Goal: Use online tool/utility: Utilize a website feature to perform a specific function

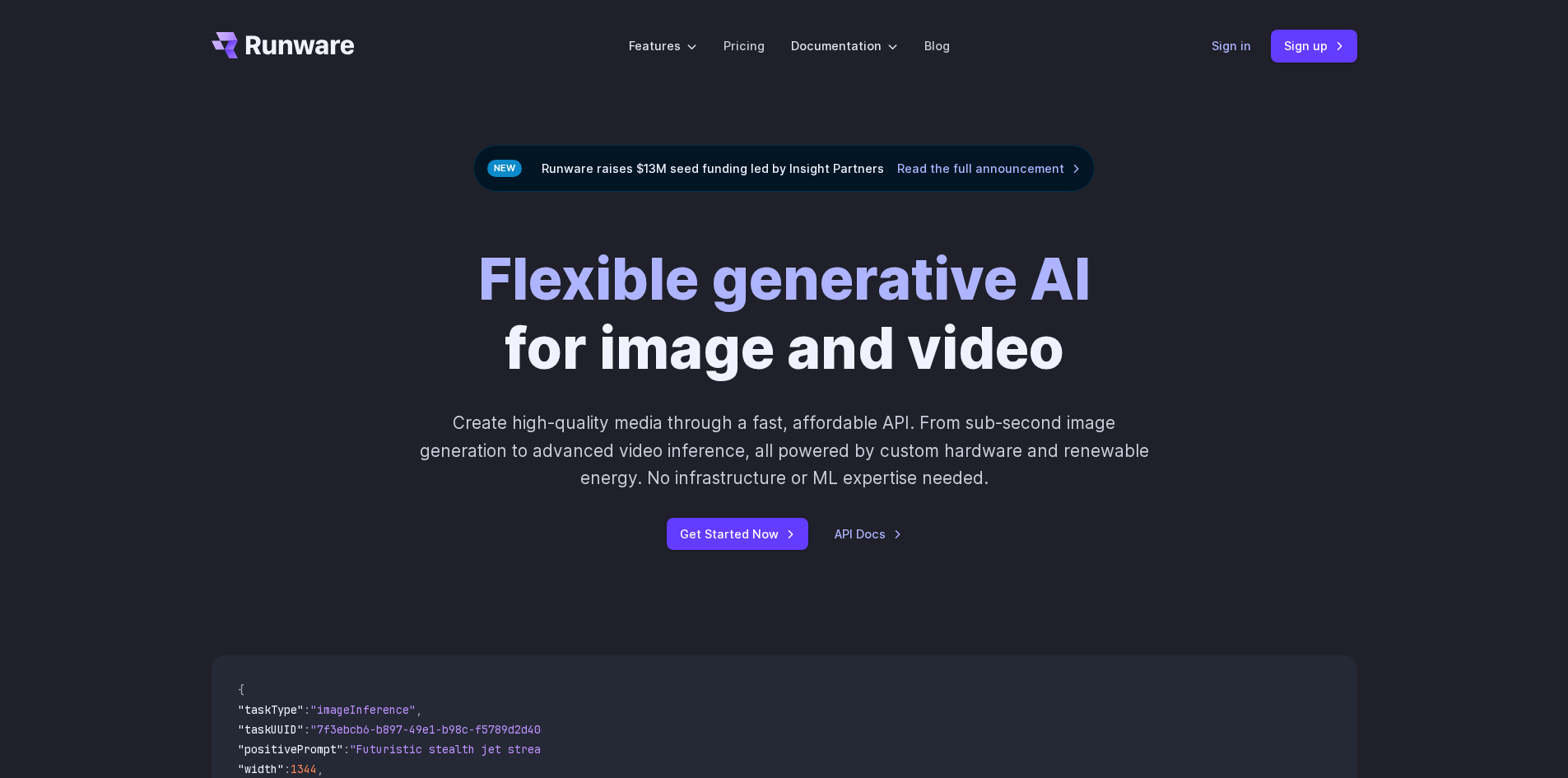
click at [1244, 51] on link "Sign in" at bounding box center [1231, 45] width 39 height 19
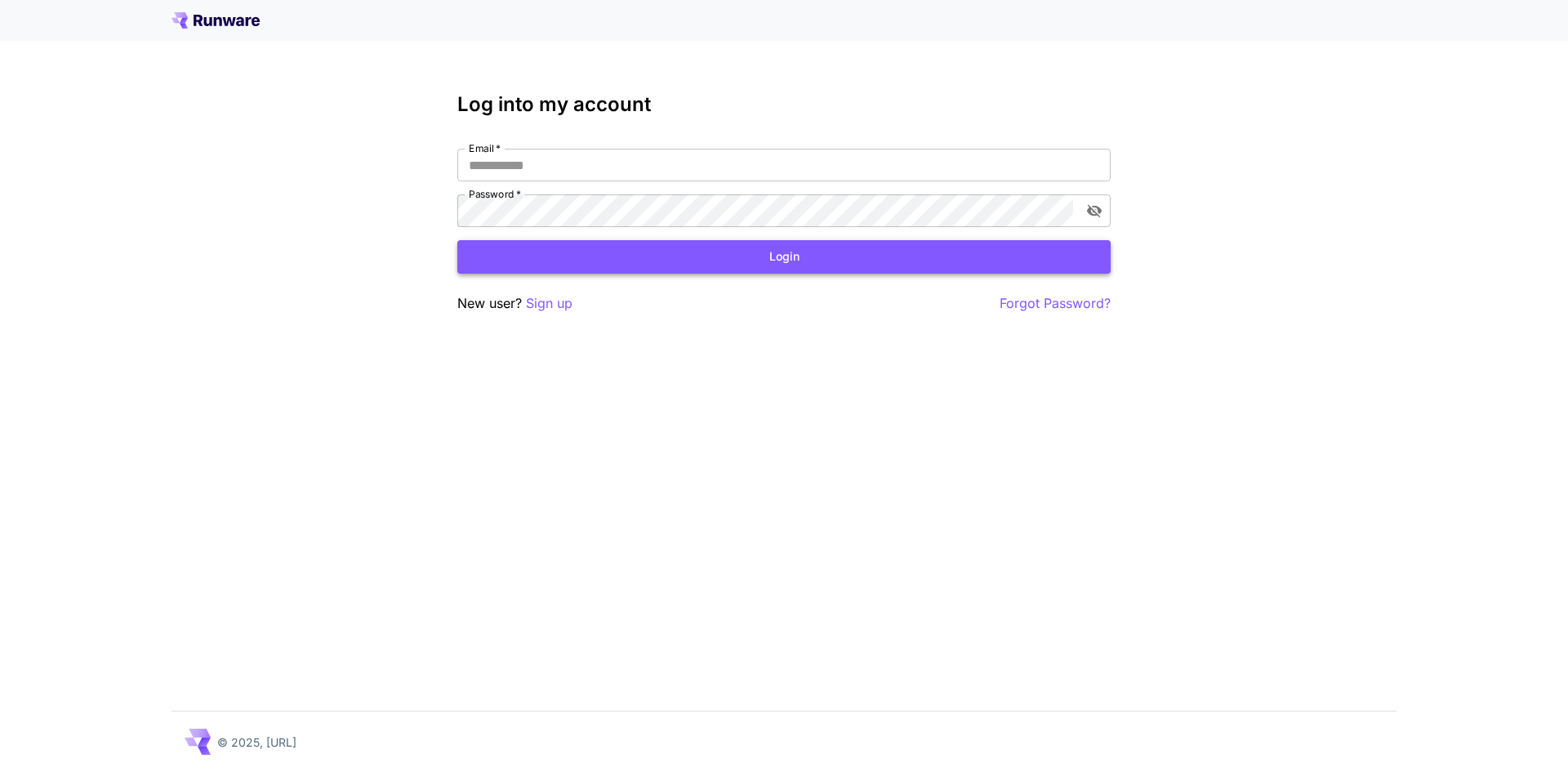
type input "**********"
click at [754, 256] on button "Login" at bounding box center [784, 257] width 653 height 33
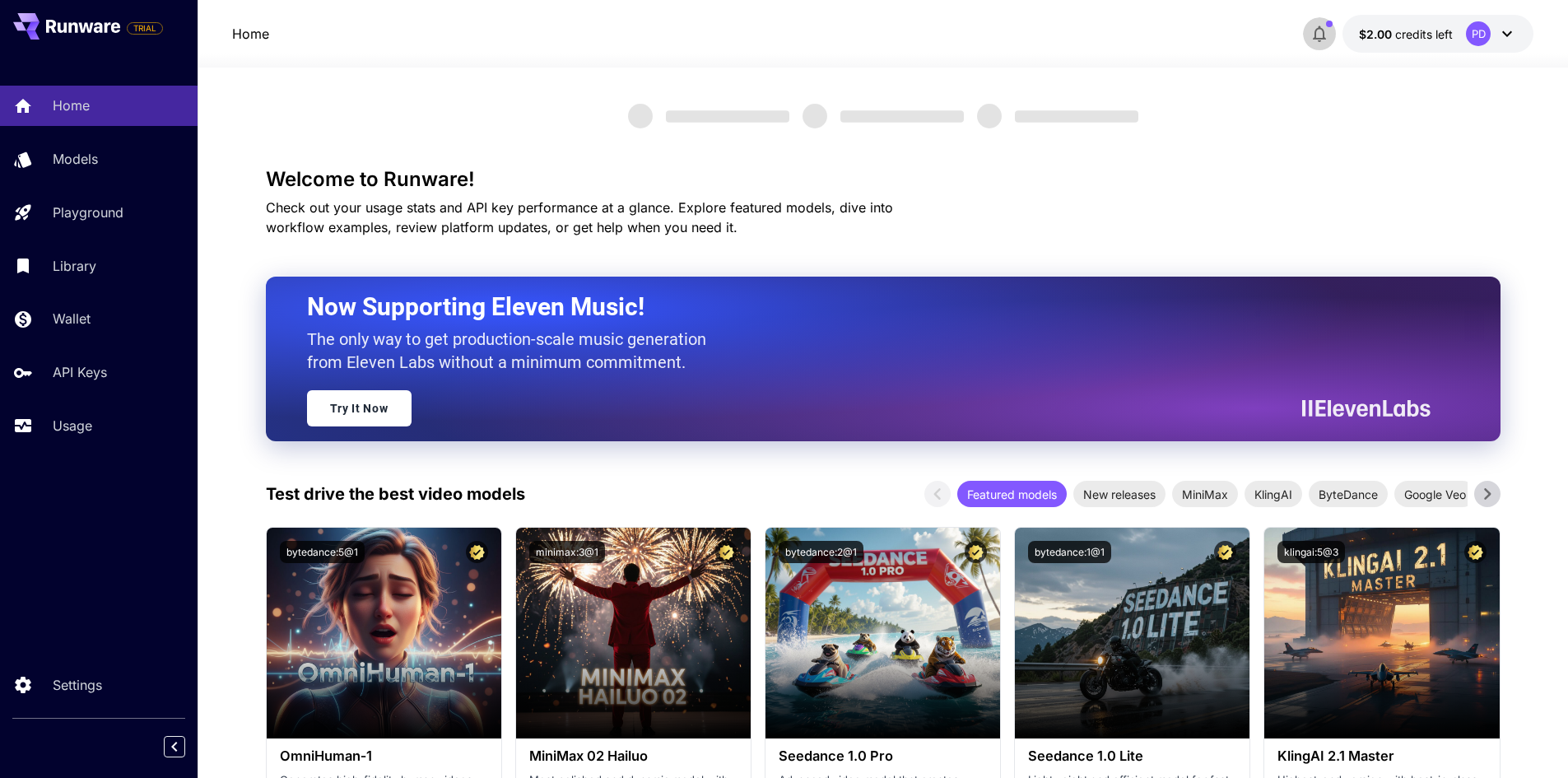
click at [1329, 34] on icon "button" at bounding box center [1319, 34] width 20 height 20
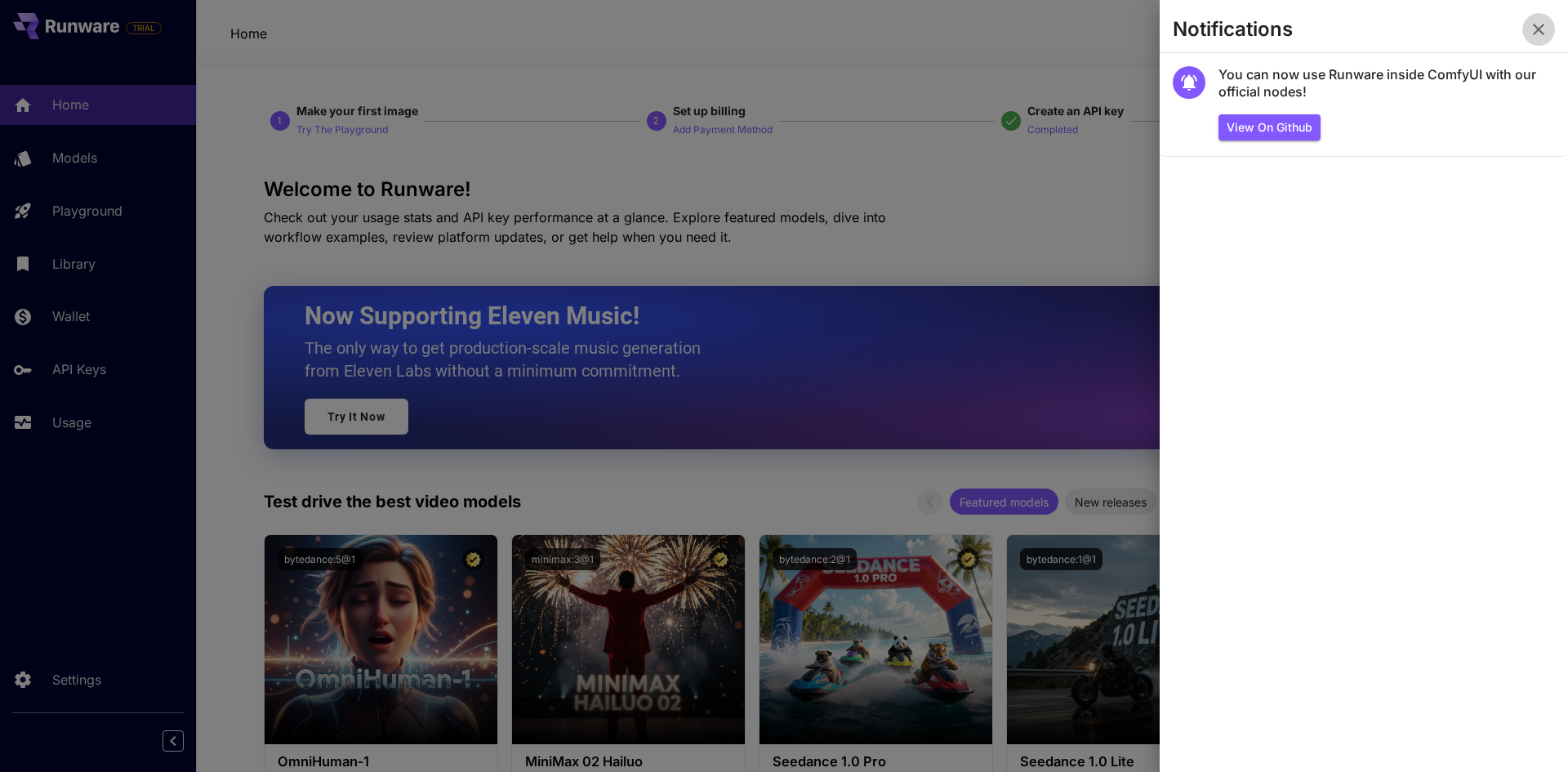
click at [1535, 18] on button "button" at bounding box center [1538, 29] width 32 height 33
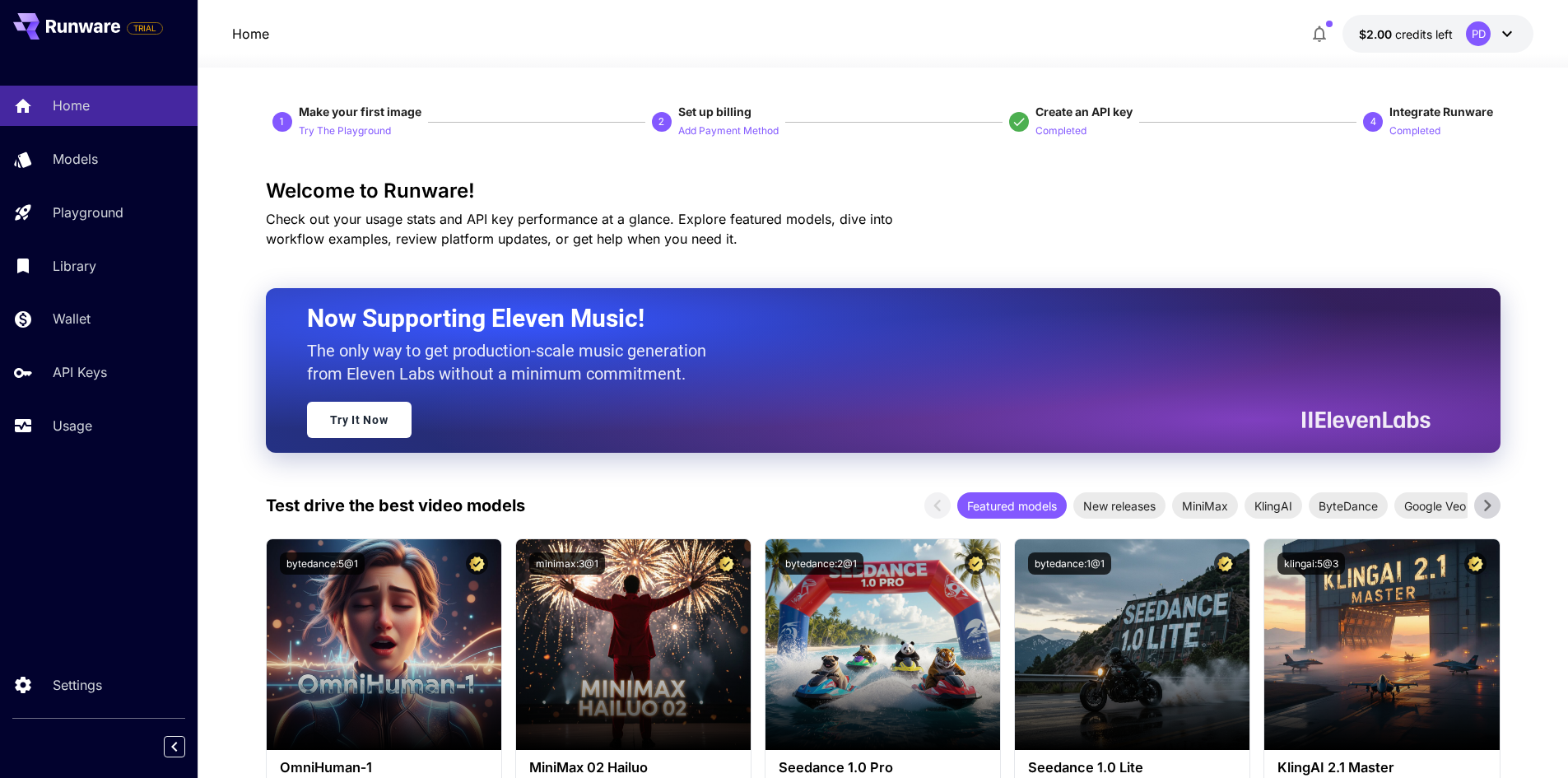
scroll to position [412, 0]
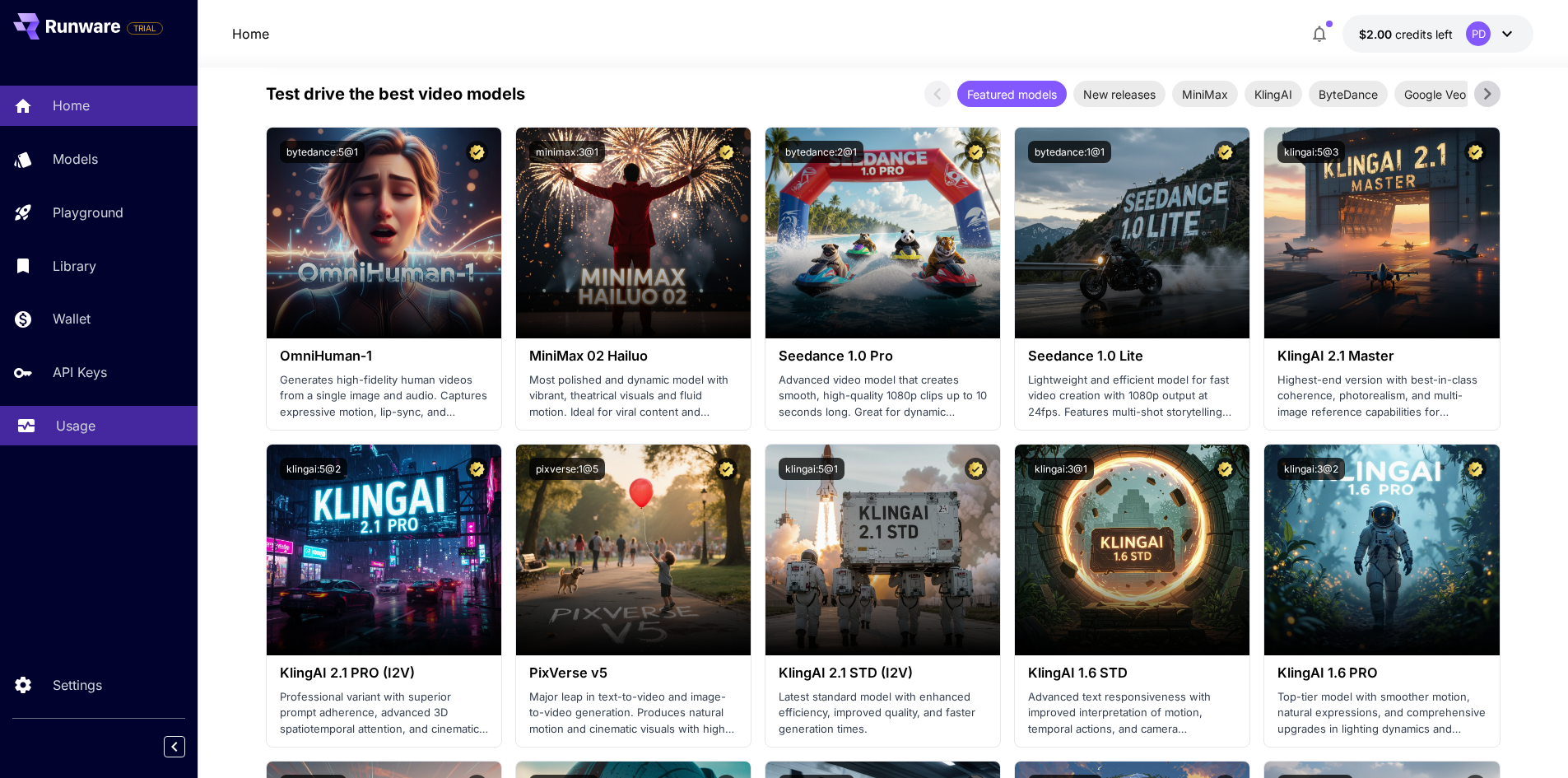
click at [118, 434] on div "Usage" at bounding box center [120, 426] width 128 height 20
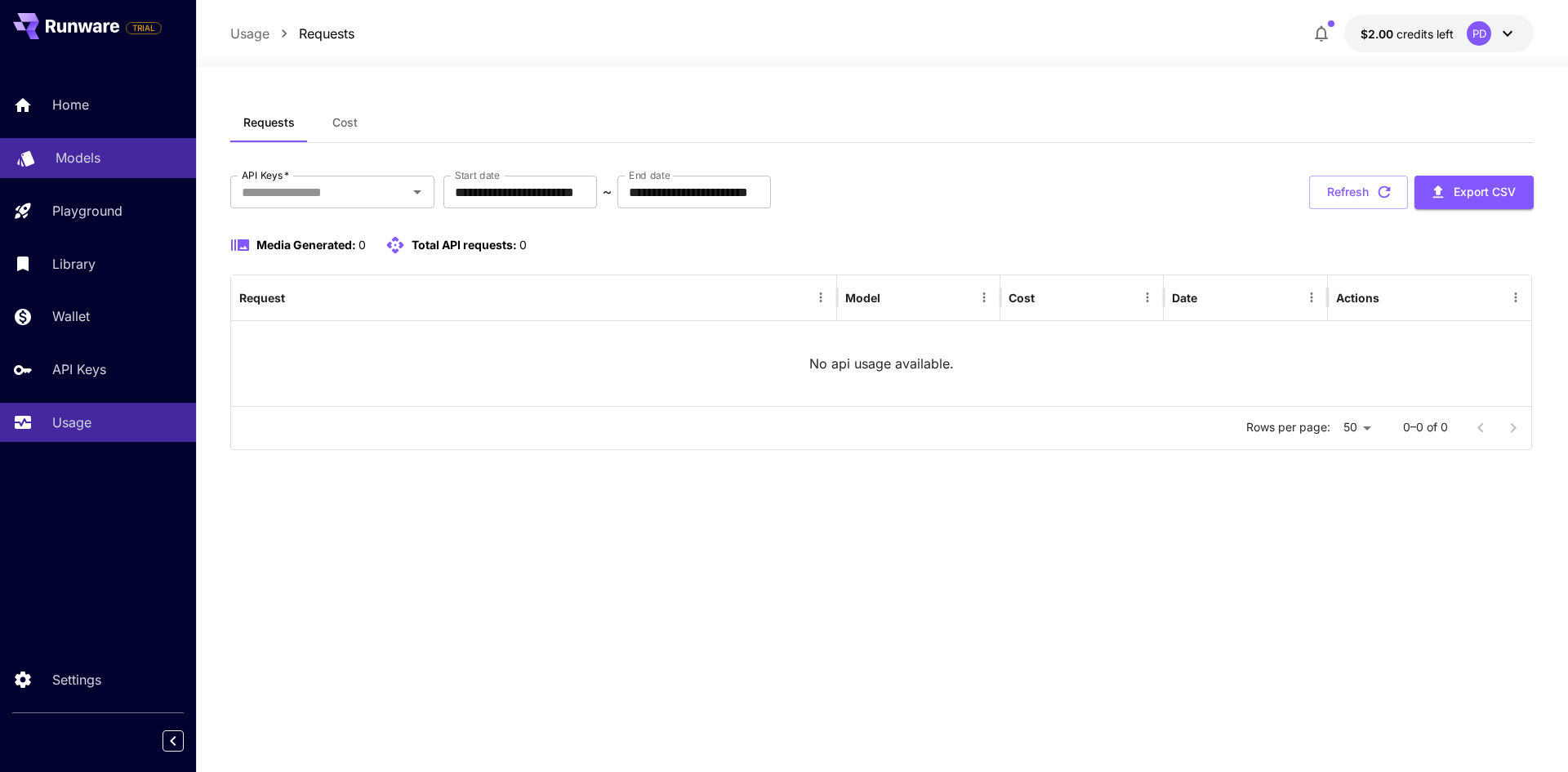
click at [106, 163] on div "Models" at bounding box center [119, 158] width 127 height 20
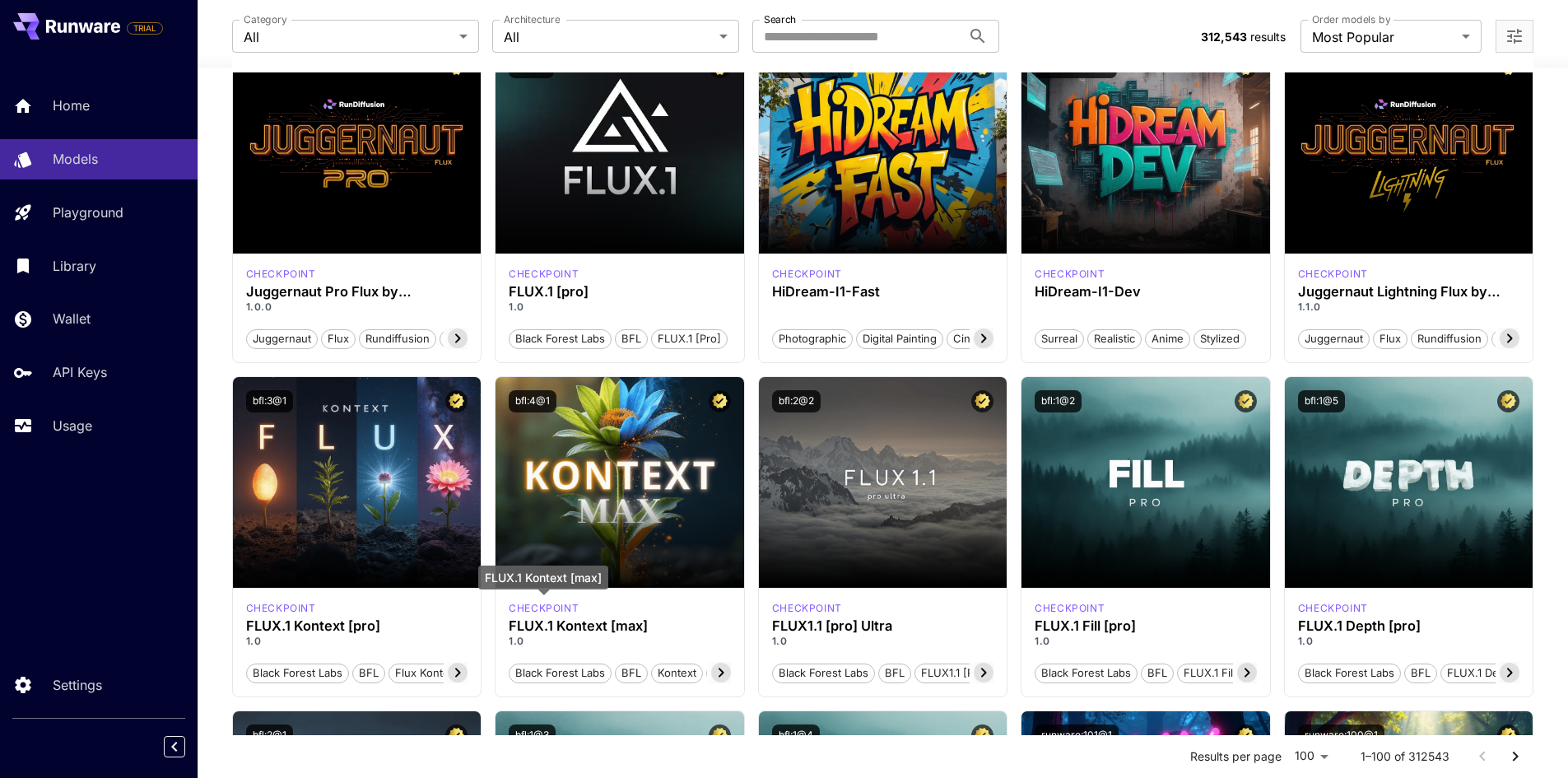
scroll to position [82, 0]
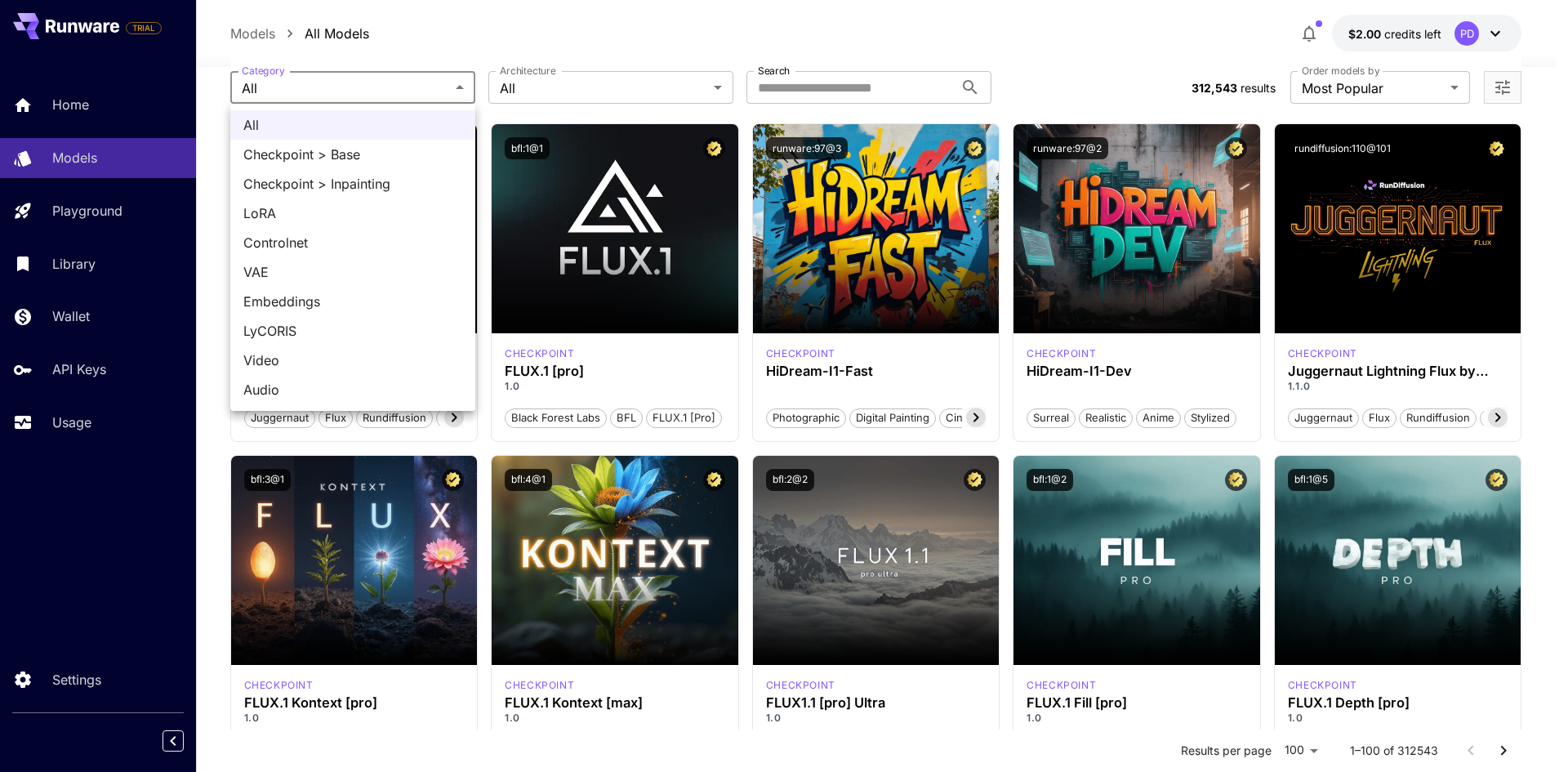
click at [574, 79] on div at bounding box center [784, 386] width 1568 height 772
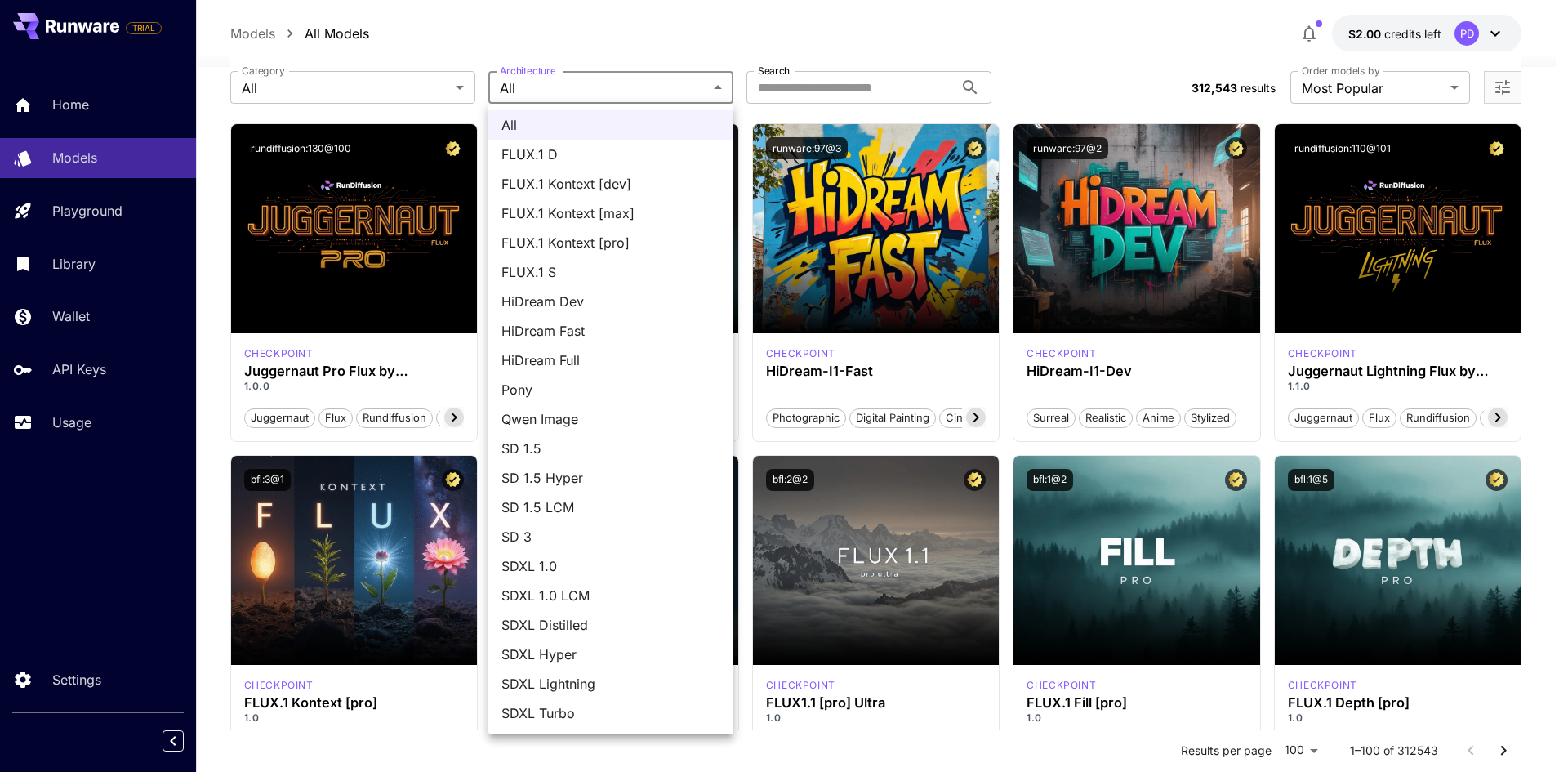
click at [890, 85] on div at bounding box center [784, 386] width 1568 height 772
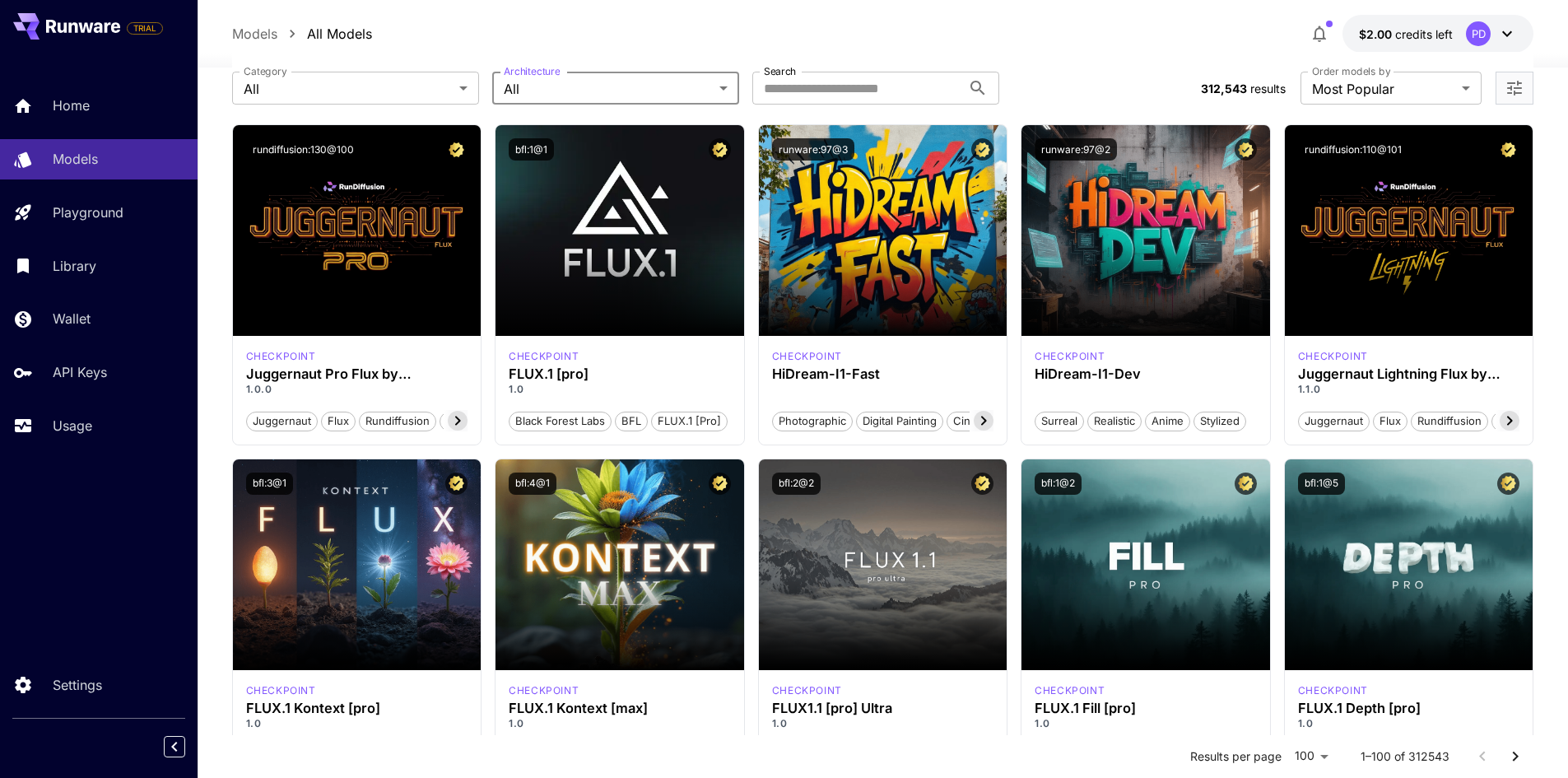
scroll to position [0, 0]
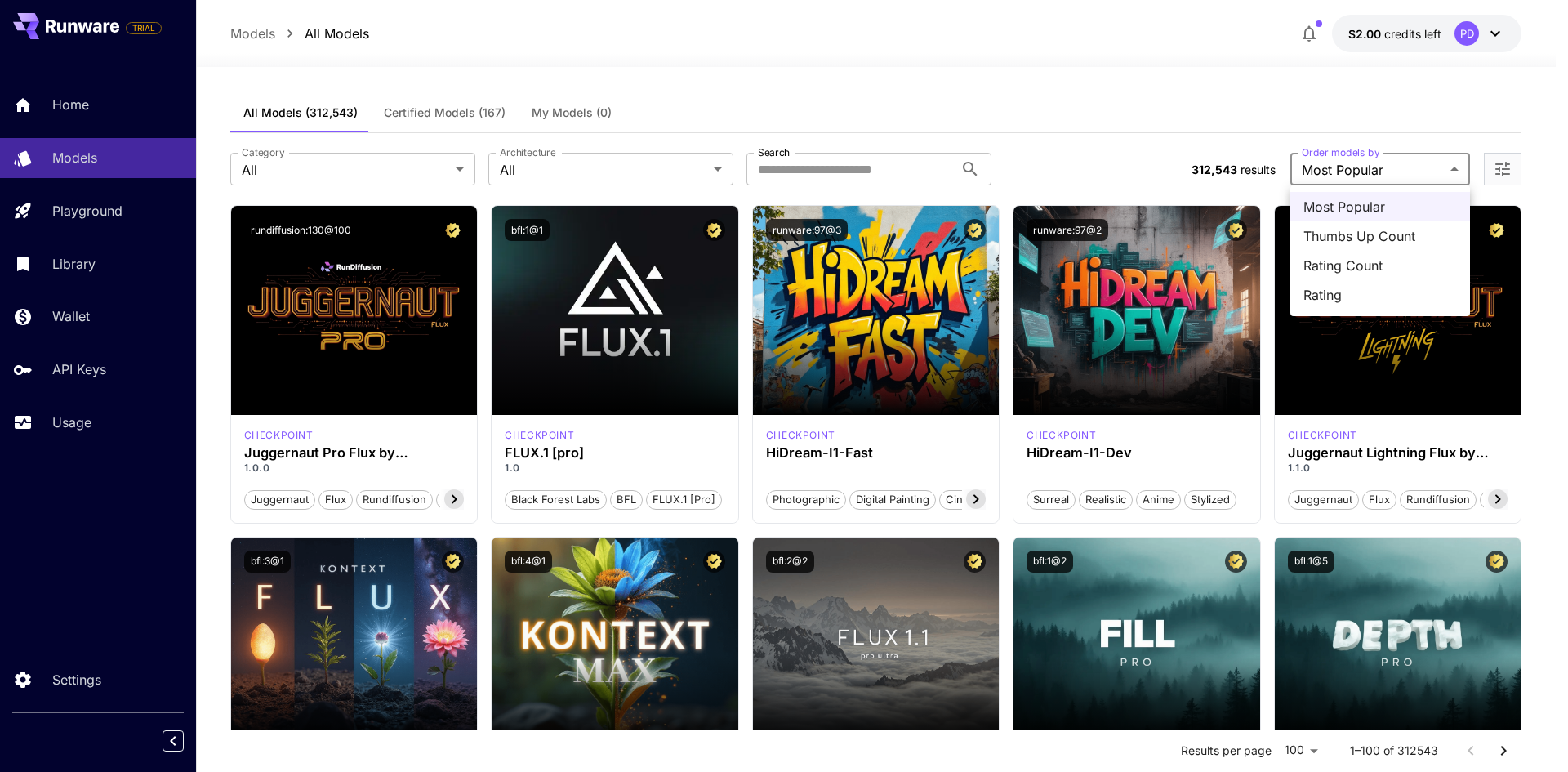
click at [1360, 298] on span "Rating" at bounding box center [1380, 295] width 153 height 20
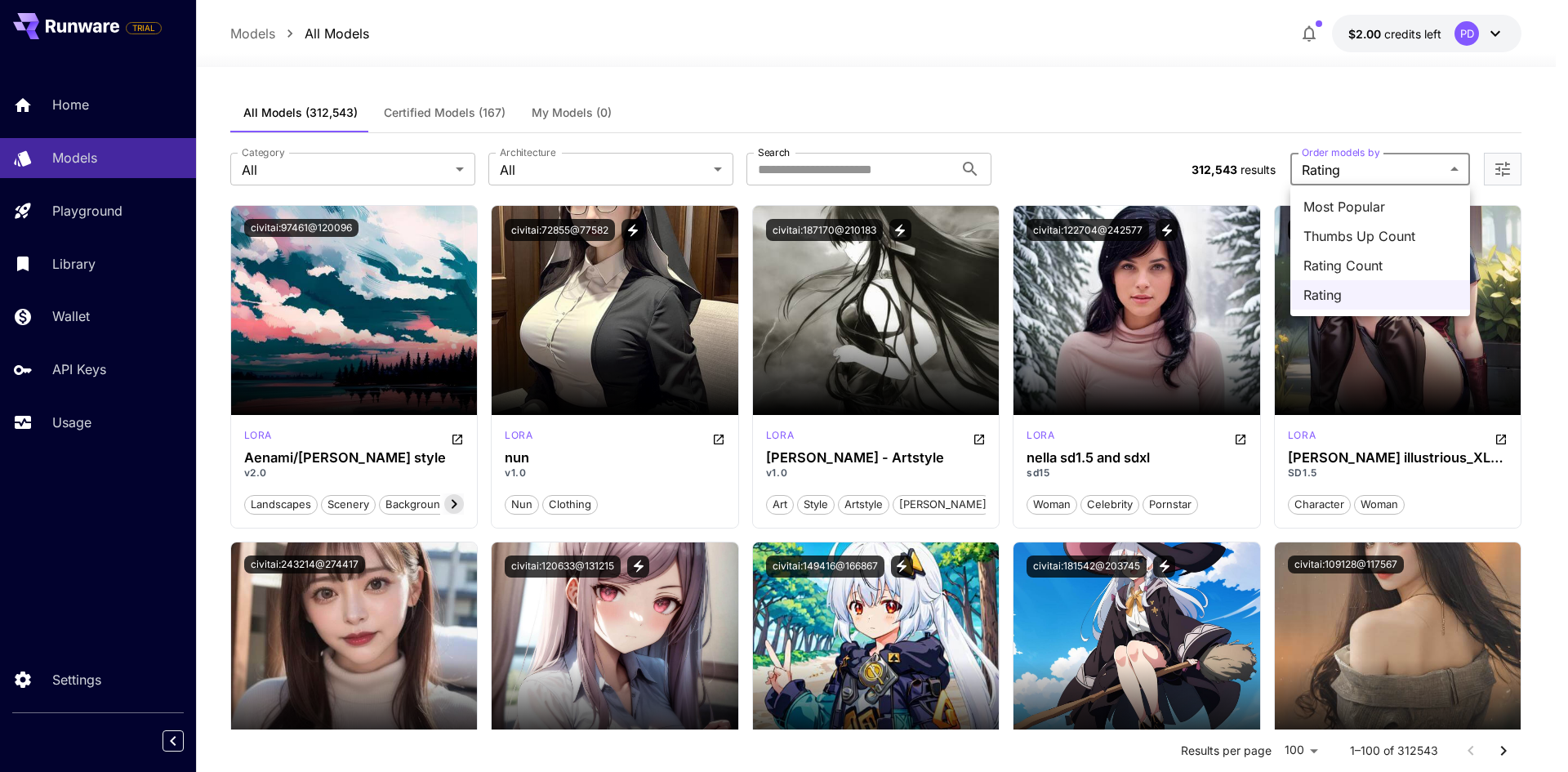
click at [1354, 201] on span "Most Popular" at bounding box center [1380, 207] width 153 height 20
type input "**********"
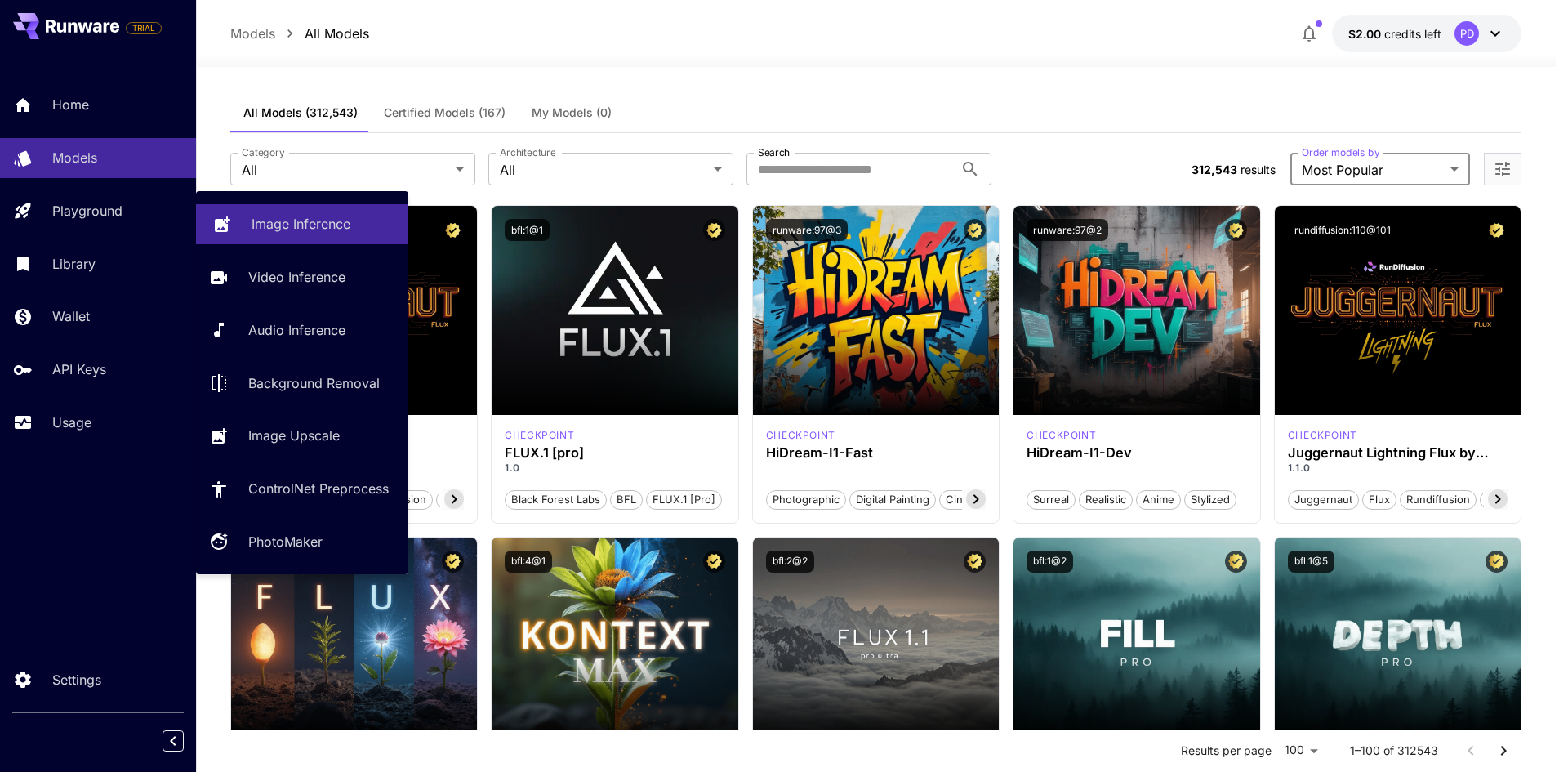
click at [306, 215] on p "Image Inference" at bounding box center [301, 224] width 99 height 20
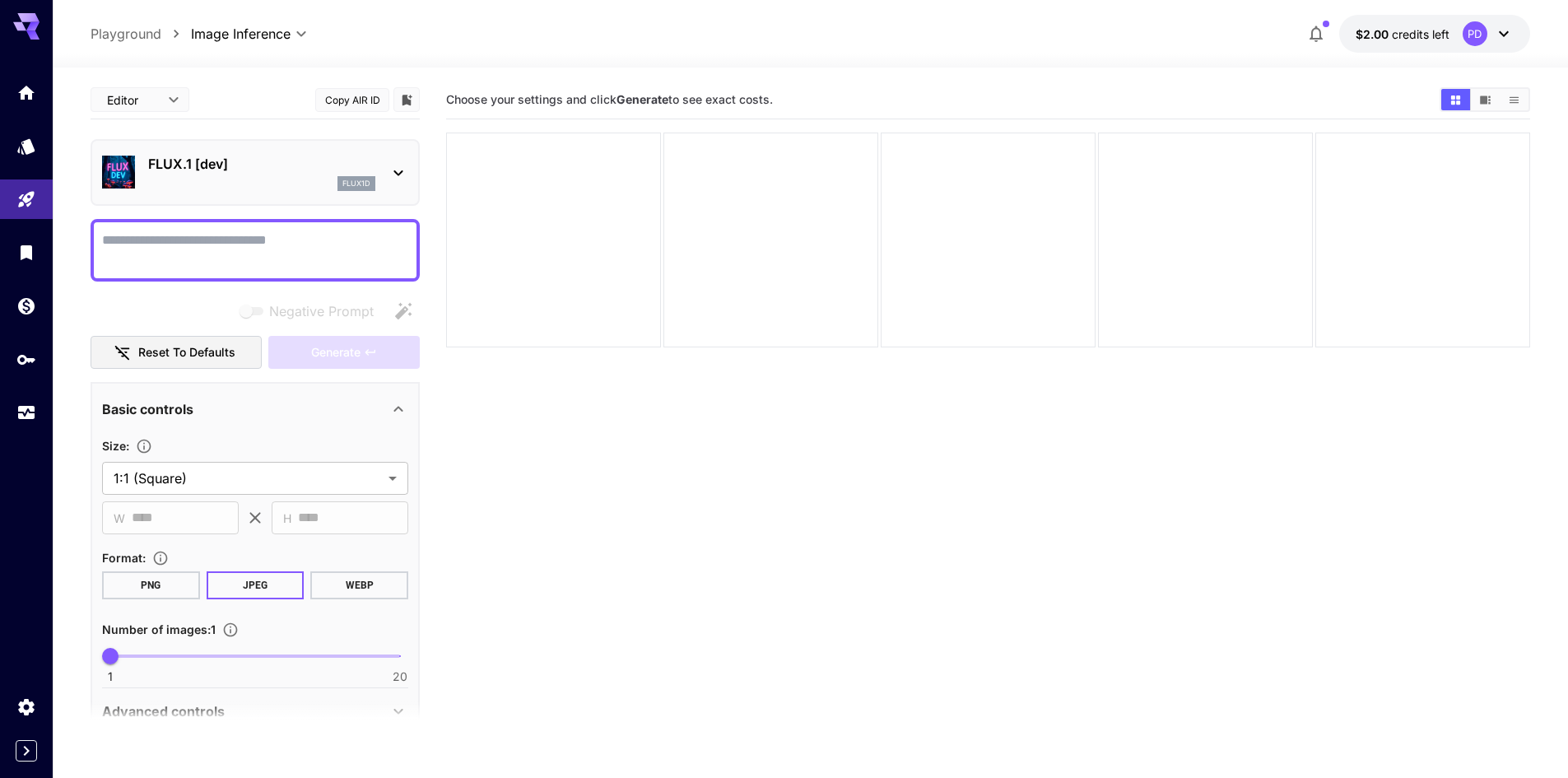
click at [1321, 34] on icon "button" at bounding box center [1316, 34] width 13 height 17
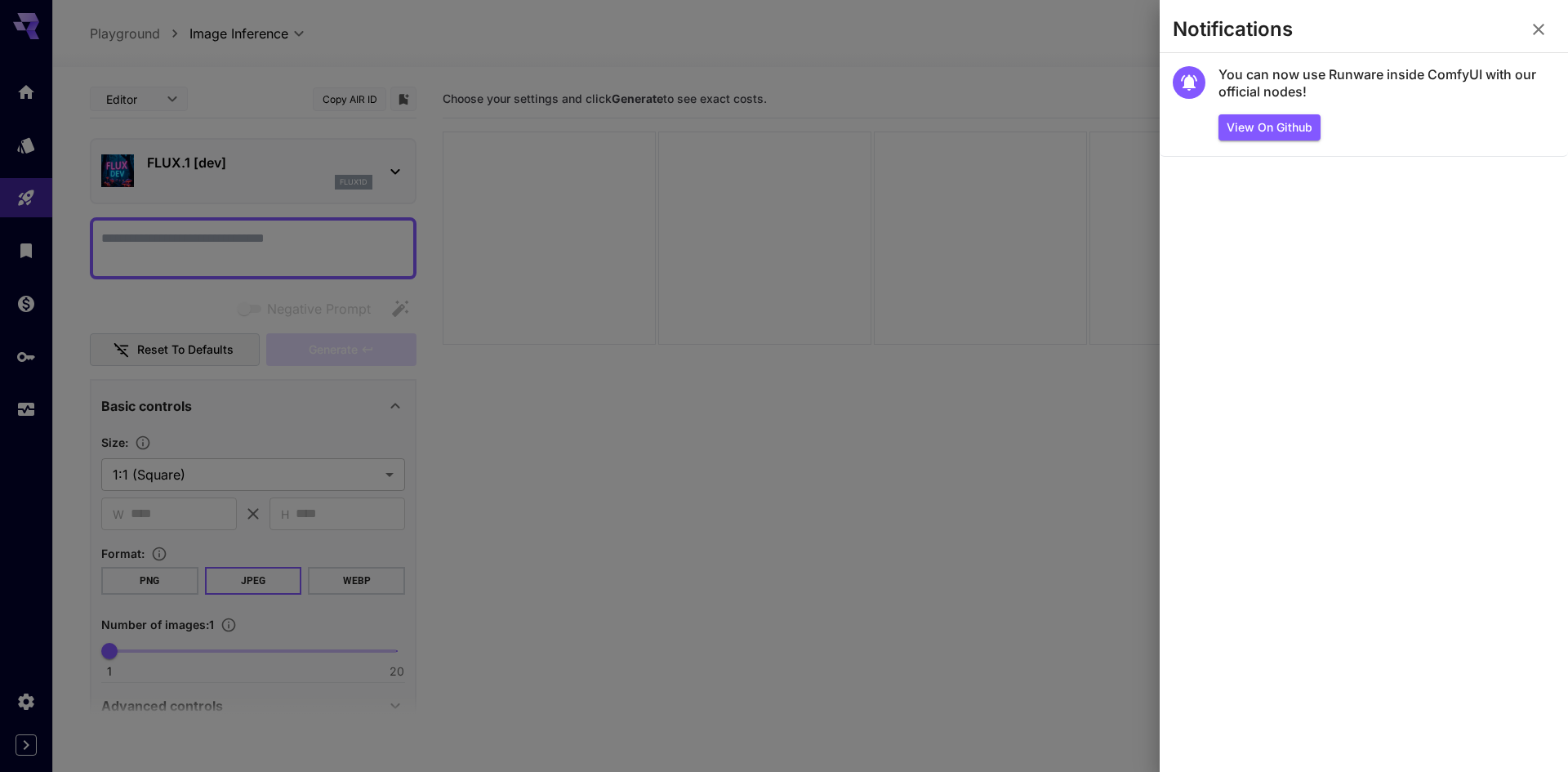
click at [974, 688] on div at bounding box center [784, 386] width 1568 height 772
